Goal: Communication & Community: Answer question/provide support

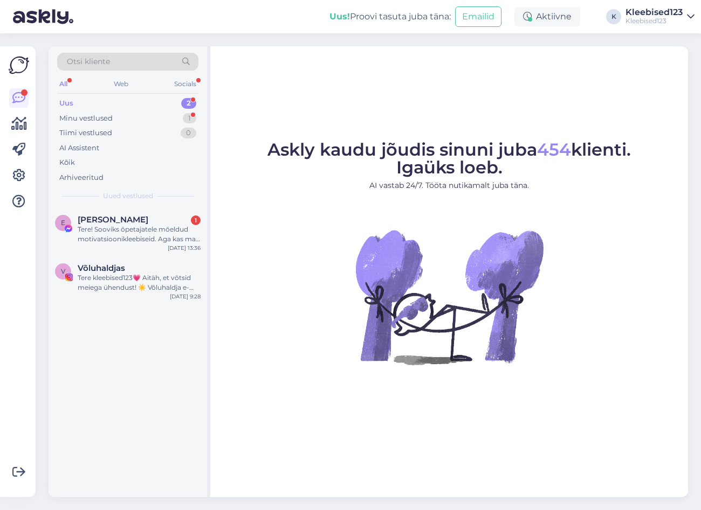
click at [117, 106] on div "Uus 2" at bounding box center [127, 103] width 141 height 15
click at [112, 225] on div "Tere! Sooviks õpetajatele mõeldud motivatsioonikleebiseid. Aga kas ma saan aru,…" at bounding box center [139, 234] width 123 height 19
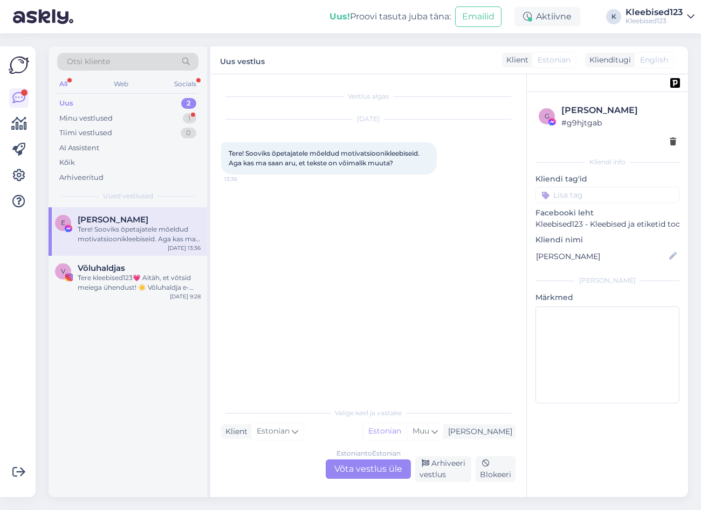
click at [371, 469] on div "Estonian to Estonian Võta vestlus üle" at bounding box center [368, 469] width 85 height 19
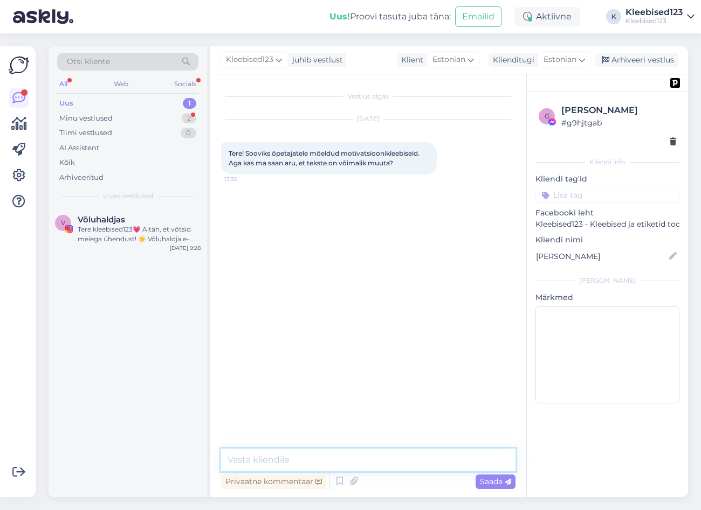
click at [325, 463] on textarea at bounding box center [368, 460] width 294 height 23
type textarea "Tere! Seda mitte, tegemist siiski valmis tehtud tootegaOle"
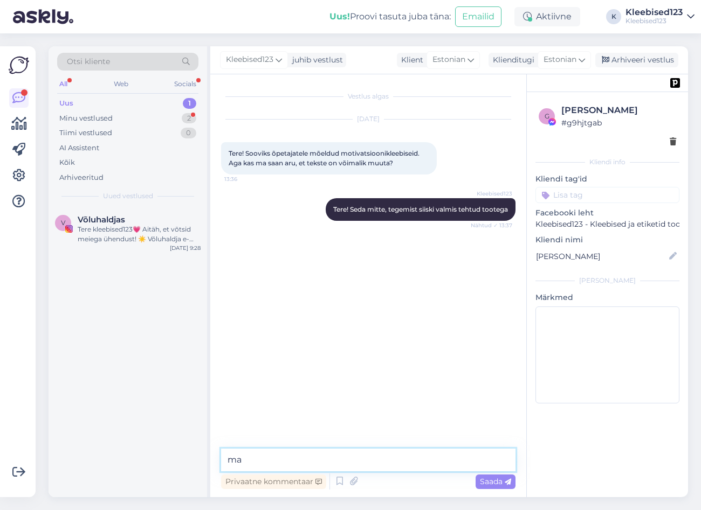
type textarea "m"
type textarea "Olemas on ka teine mudel, kohe saadan pildi"
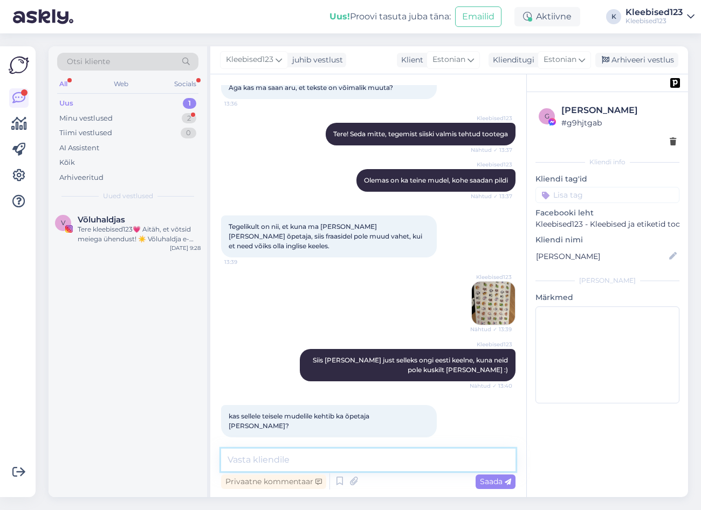
scroll to position [122, 0]
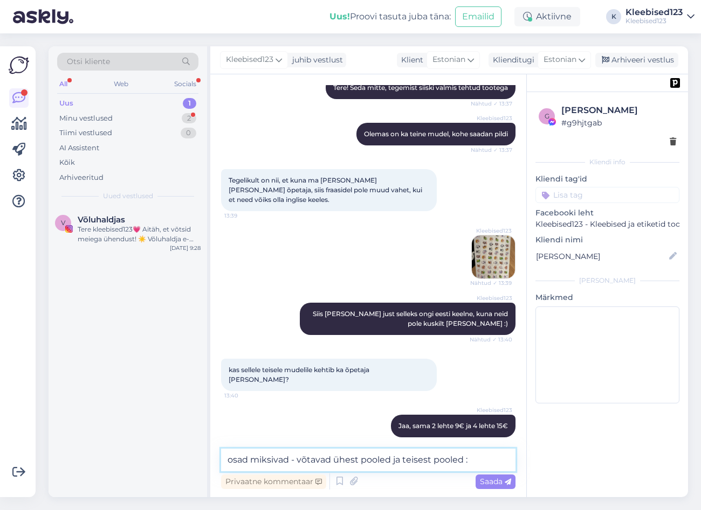
type textarea "osad miksivad - võtavad ühest pooled ja teisest pooled :)"
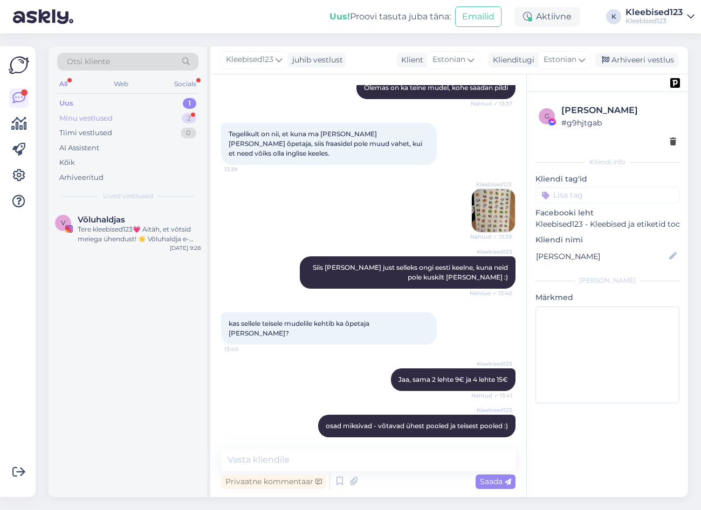
click at [126, 118] on div "Minu vestlused 2" at bounding box center [127, 118] width 141 height 15
click at [102, 265] on span "[PERSON_NAME]" at bounding box center [113, 269] width 71 height 10
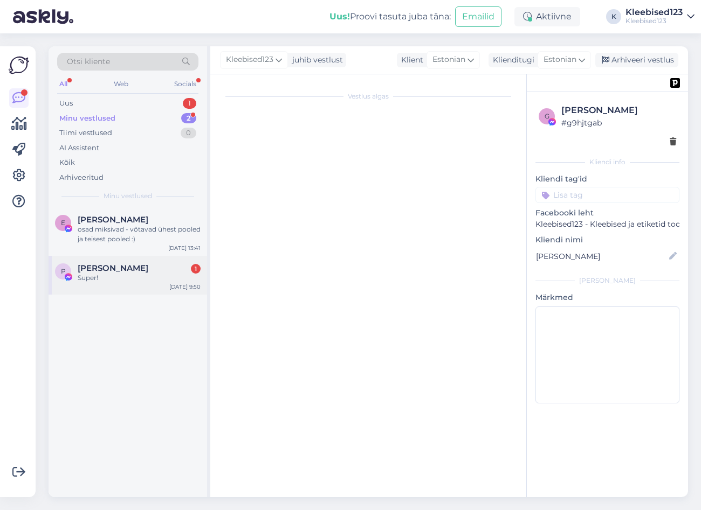
scroll to position [624, 0]
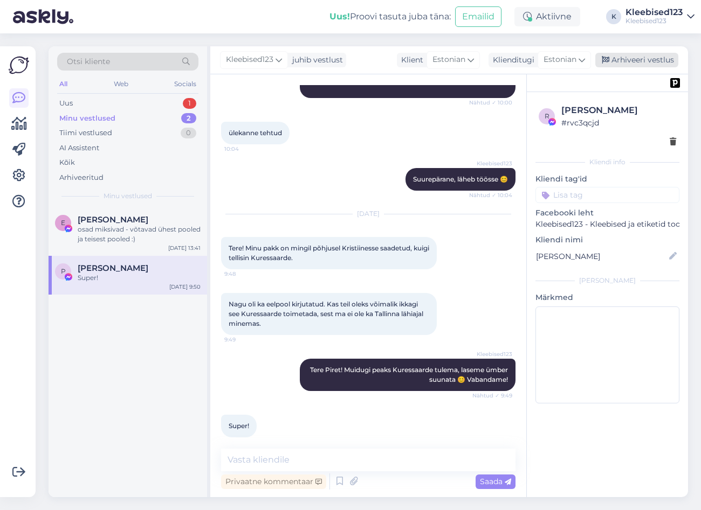
click at [625, 56] on div "Arhiveeri vestlus" at bounding box center [636, 60] width 83 height 15
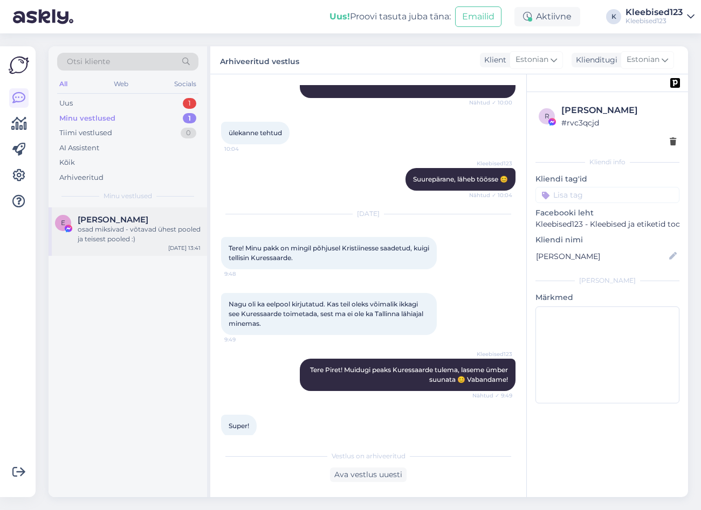
click at [132, 233] on div "osad miksivad - võtavad ühest pooled ja teisest pooled :)" at bounding box center [139, 234] width 123 height 19
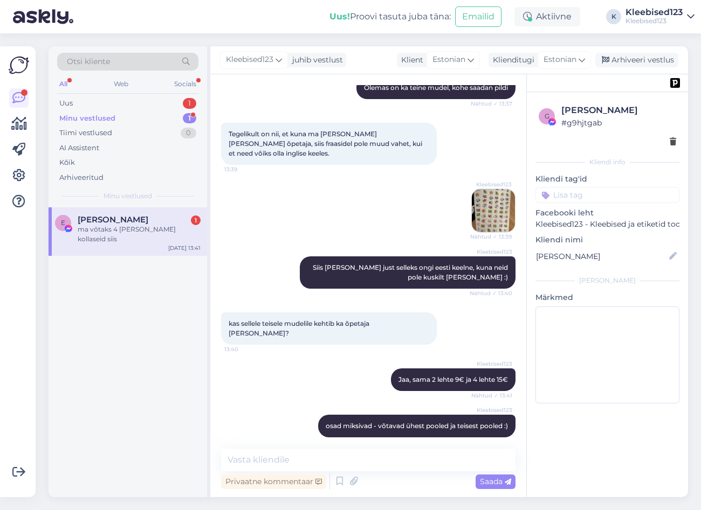
scroll to position [214, 0]
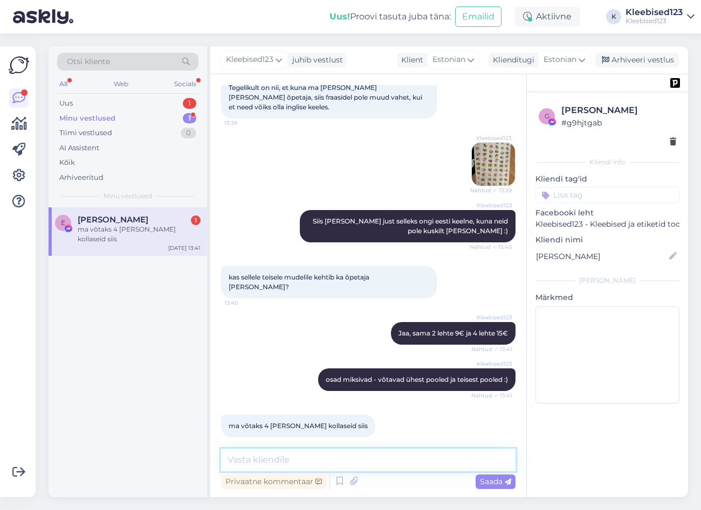
click at [306, 460] on textarea at bounding box center [368, 460] width 294 height 23
click at [541, 440] on div "g Eleryn Rämmeld # g9hjtgab Kliendi info Kliendi tag'id Facebooki leht Kleebise…" at bounding box center [607, 285] width 162 height 423
click at [365, 460] on textarea "Kell" at bounding box center [368, 460] width 294 height 23
drag, startPoint x: 343, startPoint y: 460, endPoint x: 181, endPoint y: 455, distance: 161.7
click at [185, 455] on div "Otsi kliente All Web Socials Uus 1 Minu vestlused 1 Tiimi vestlused 0 AI Assist…" at bounding box center [368, 271] width 639 height 451
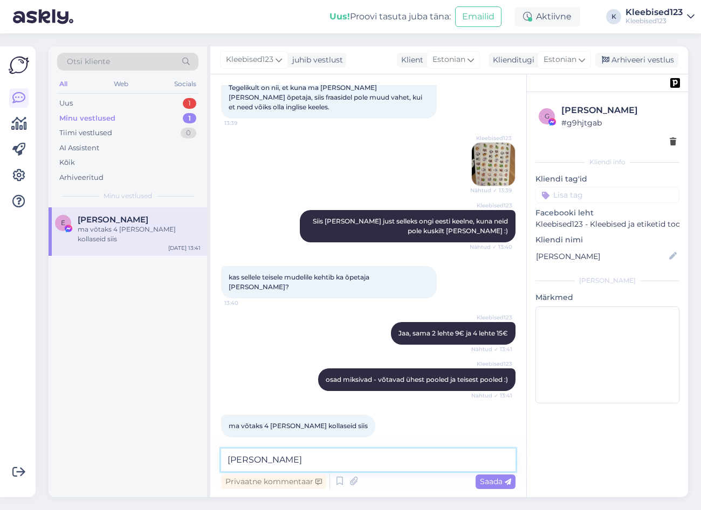
paste textarea "Tellimiseks palun infot: - mitu komplekti soovid - kellele arve - kuidas kättes…"
type textarea "Tellimiseks palun infot: - mitu komplekti soovid - kellele arve - kuidas kättes…"
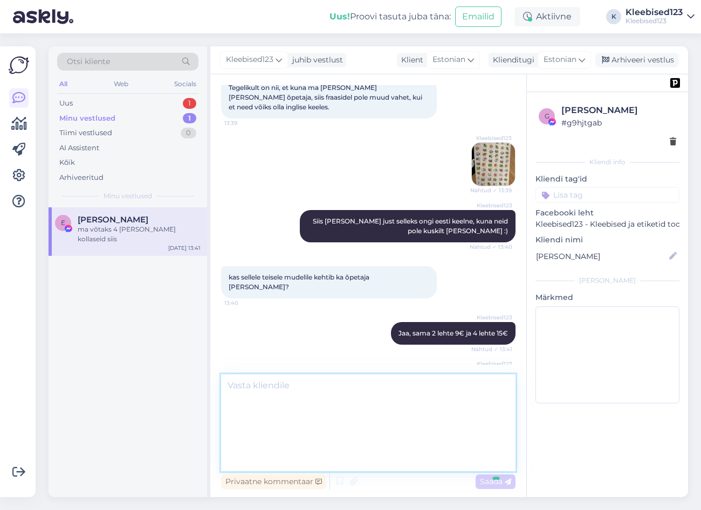
scroll to position [0, 0]
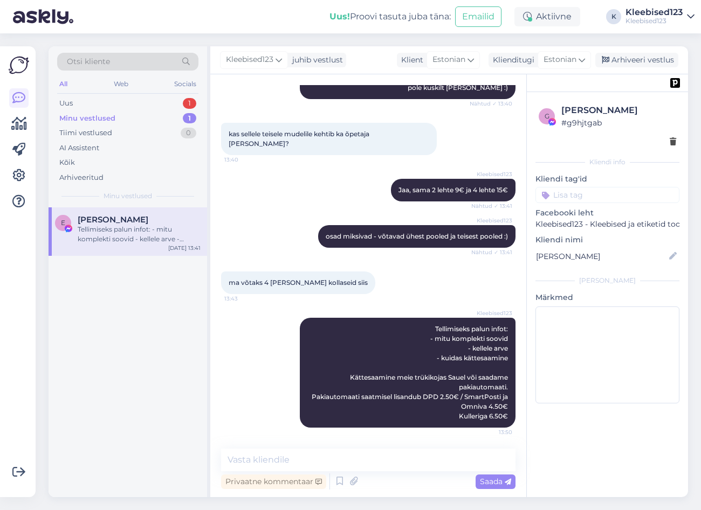
click at [246, 196] on div "Kleebised123 Jaa, sama 2 lehte 9€ ja 4 lehte 15€ Nähtud ✓ 13:41" at bounding box center [368, 190] width 294 height 46
click at [123, 102] on div "Uus 1" at bounding box center [127, 103] width 141 height 15
click at [114, 218] on span "Võluhaldjas" at bounding box center [101, 220] width 47 height 10
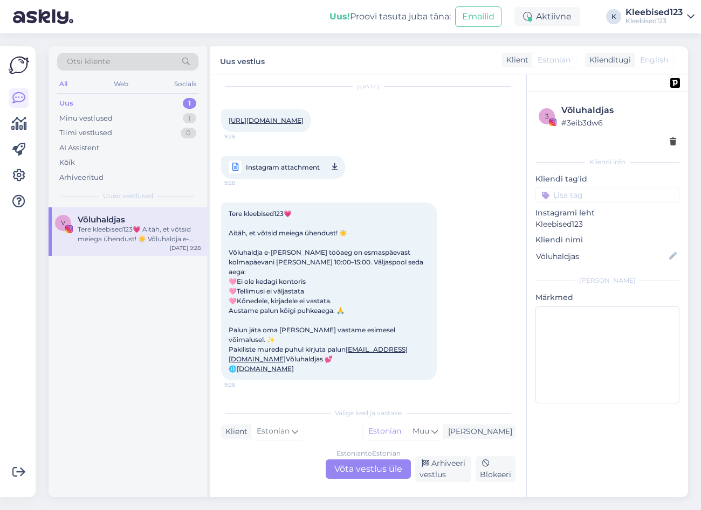
scroll to position [570, 0]
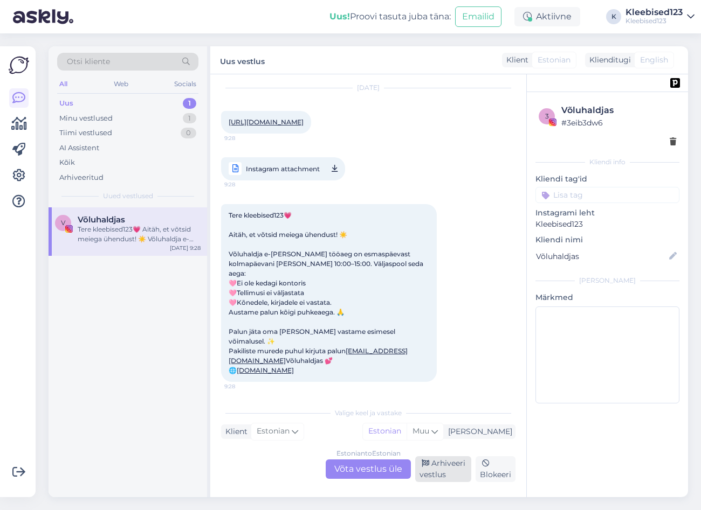
click at [446, 467] on div "Arhiveeri vestlus" at bounding box center [443, 469] width 56 height 26
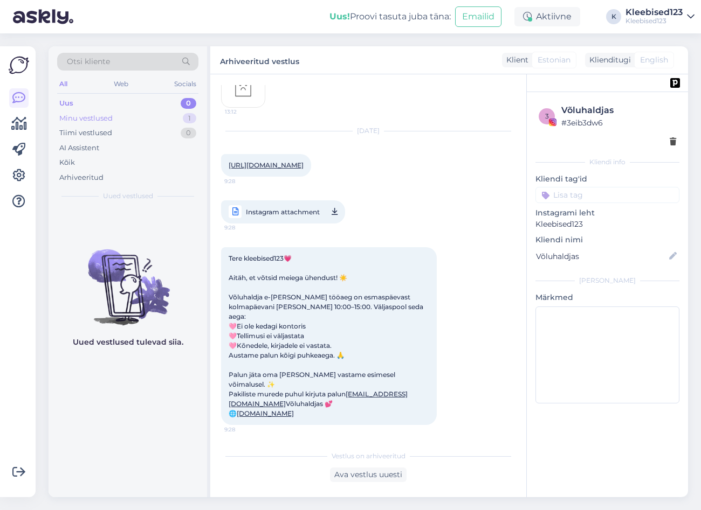
click at [152, 114] on div "Minu vestlused 1" at bounding box center [127, 118] width 141 height 15
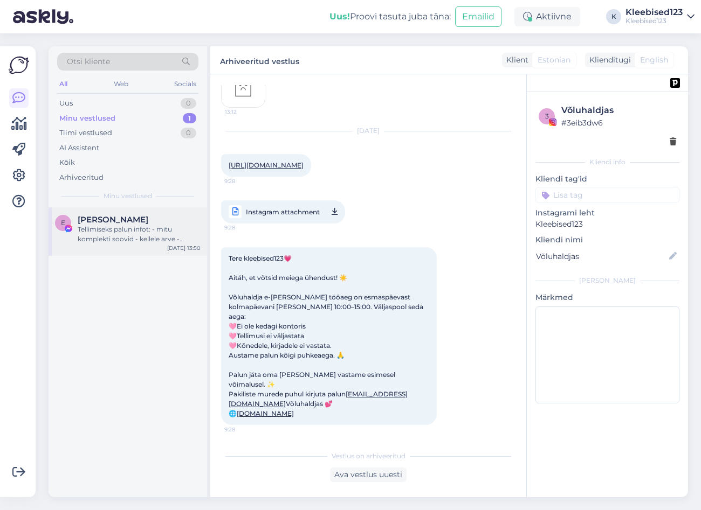
click at [126, 230] on div "Tellimiseks palun infot: - mitu komplekti soovid - kellele arve - kuidas kättes…" at bounding box center [139, 234] width 123 height 19
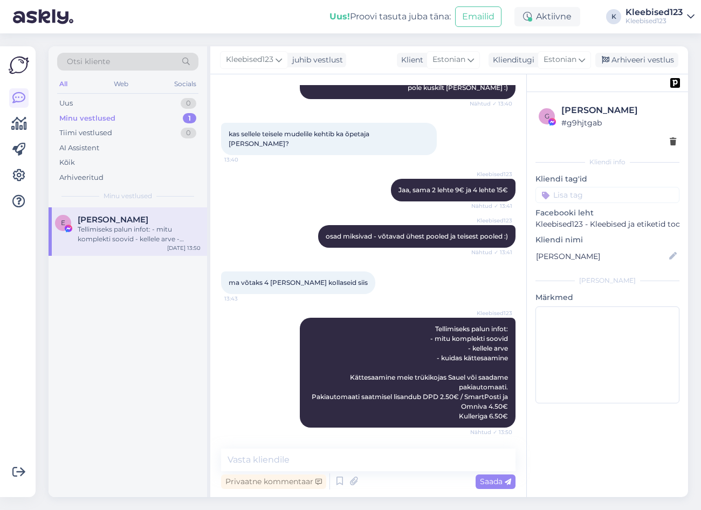
click at [292, 167] on div "Kleebised123 Jaa, sama 2 lehte 9€ ja 4 lehte 15€ Nähtud ✓ 13:41" at bounding box center [368, 190] width 294 height 46
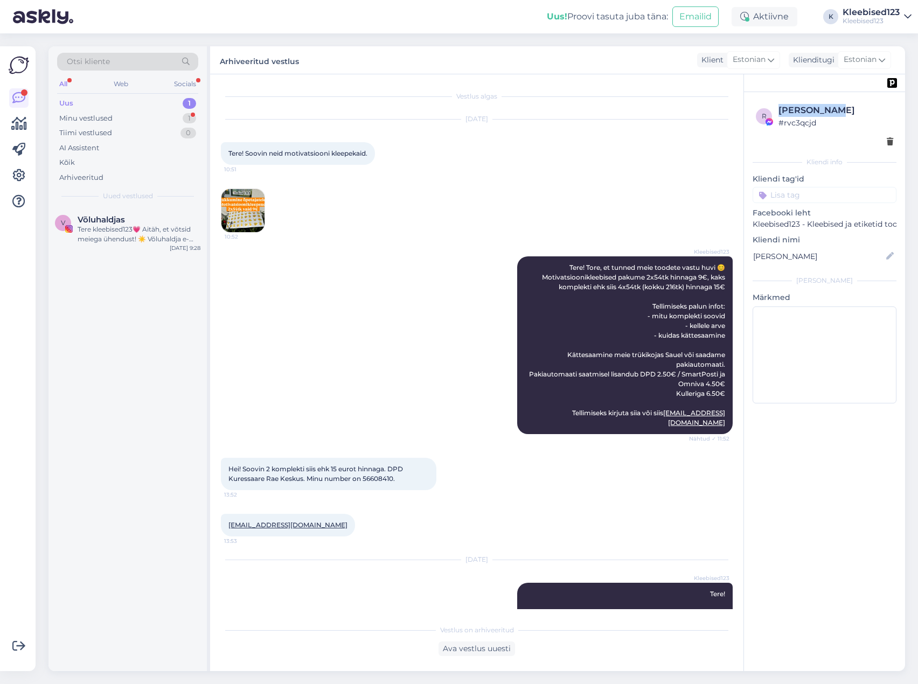
scroll to position [127, 0]
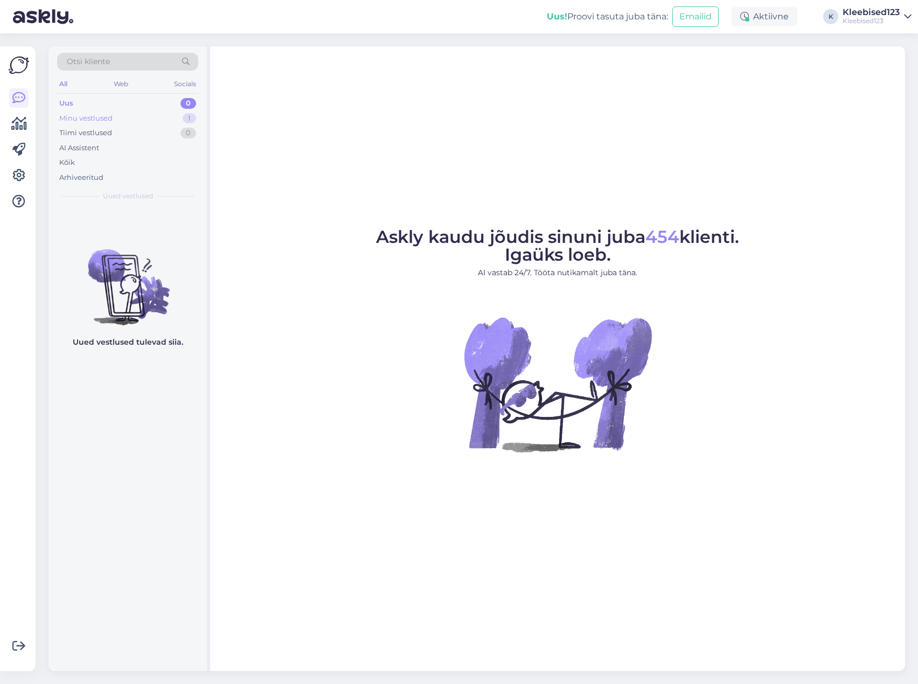
click at [115, 115] on div "Minu vestlused 1" at bounding box center [127, 118] width 141 height 15
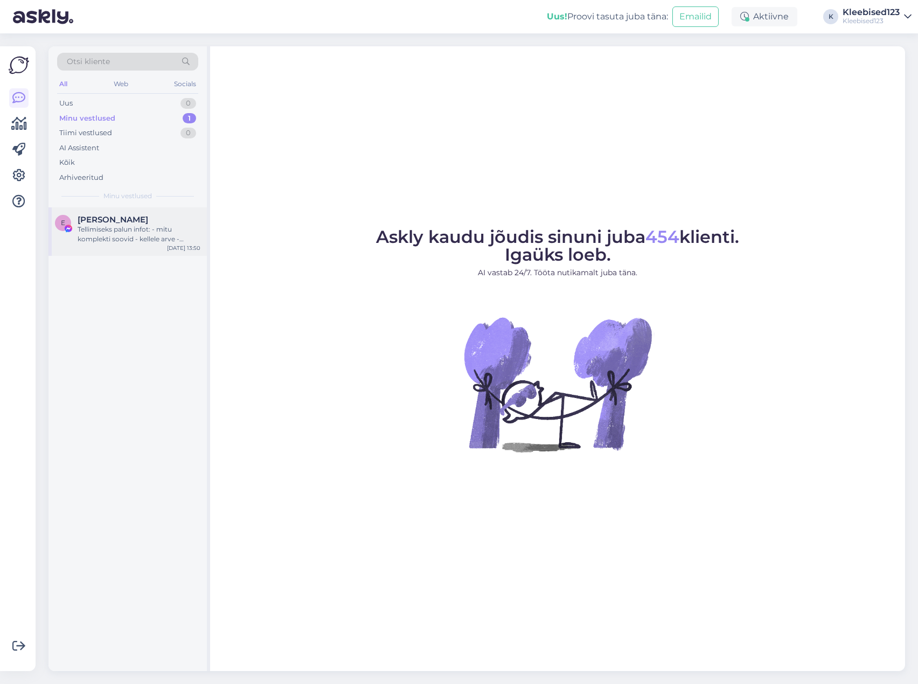
click at [123, 227] on div "Tellimiseks palun infot: - mitu komplekti soovid - kellele arve - kuidas kättes…" at bounding box center [139, 234] width 123 height 19
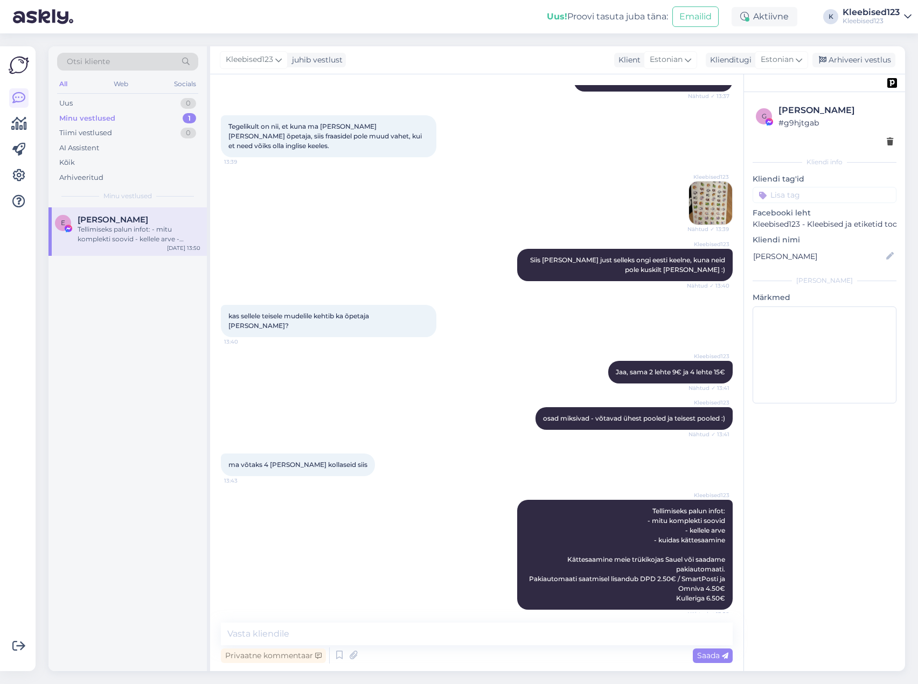
scroll to position [184, 0]
